Goal: Navigation & Orientation: Go to known website

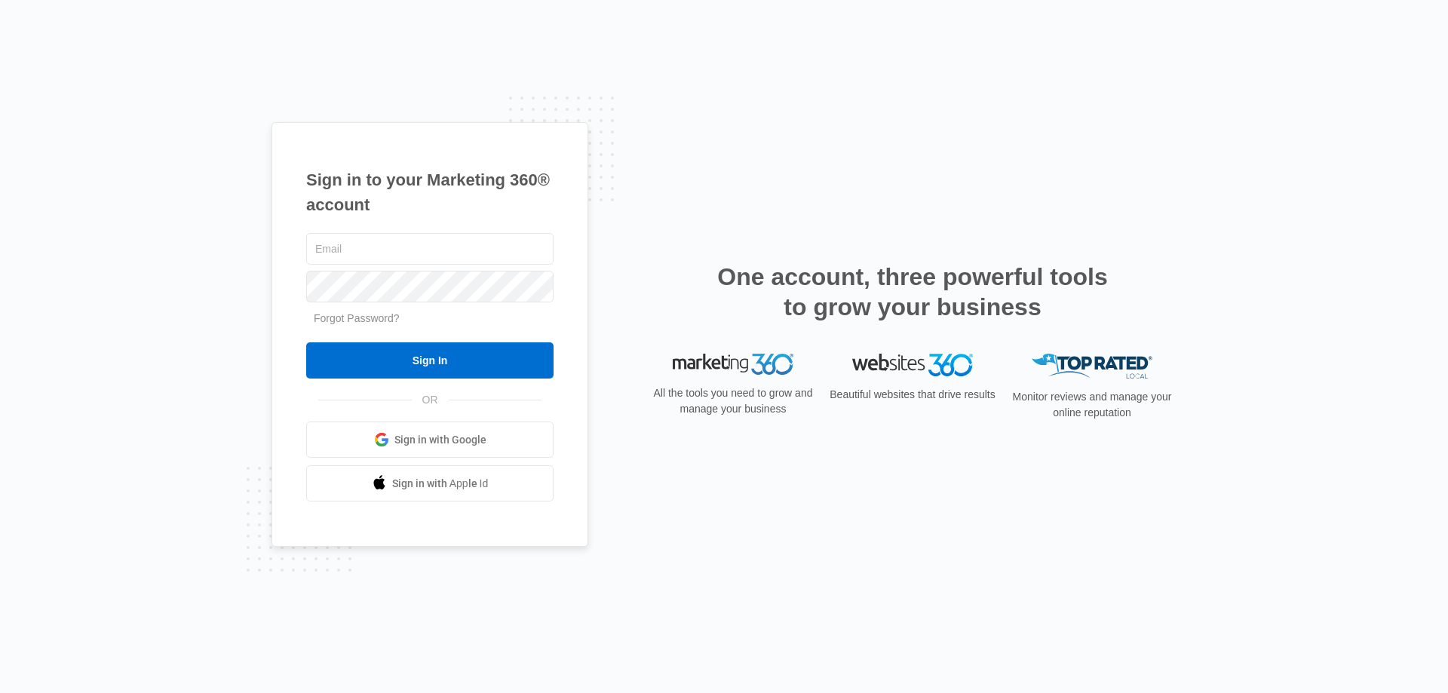
click at [476, 446] on span "Sign in with Google" at bounding box center [440, 440] width 92 height 16
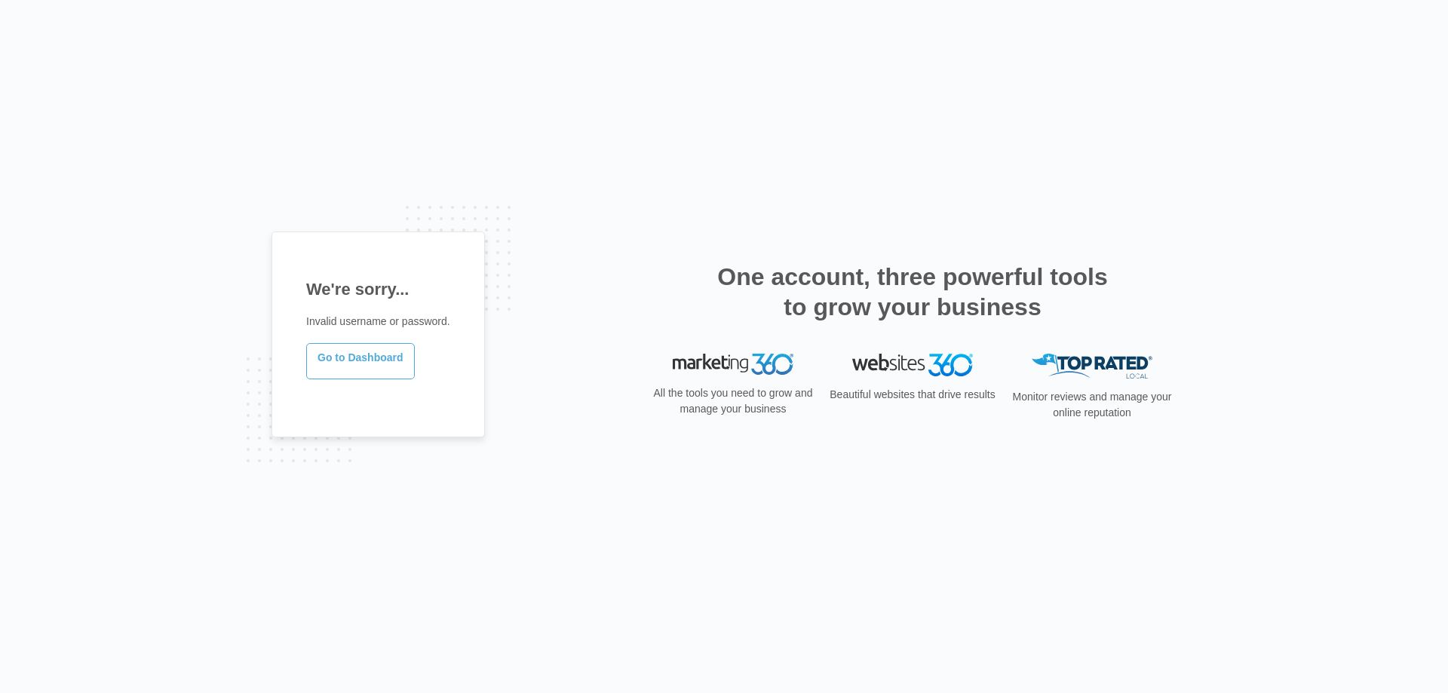
drag, startPoint x: 348, startPoint y: 353, endPoint x: 337, endPoint y: 354, distance: 11.4
click at [348, 354] on link "Go to Dashboard" at bounding box center [360, 361] width 109 height 36
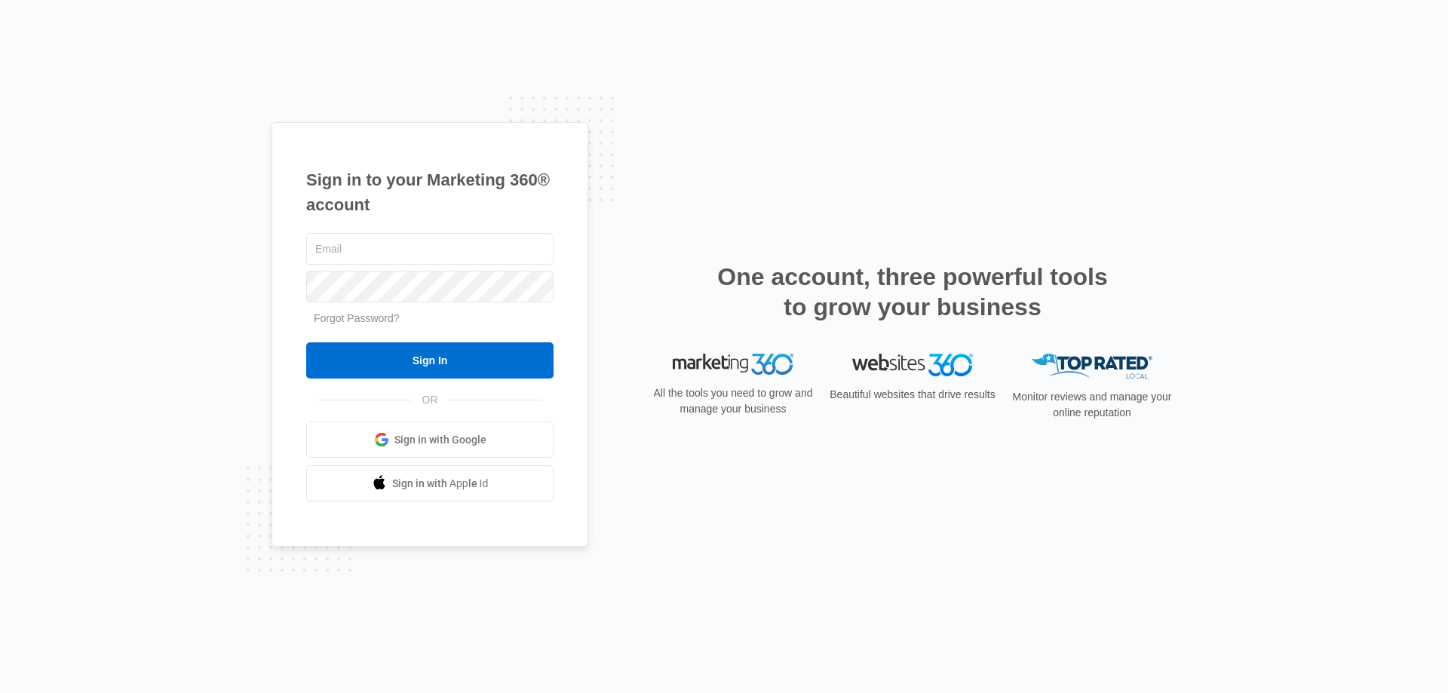
click at [418, 438] on span "Sign in with Google" at bounding box center [440, 440] width 92 height 16
